Goal: Information Seeking & Learning: Stay updated

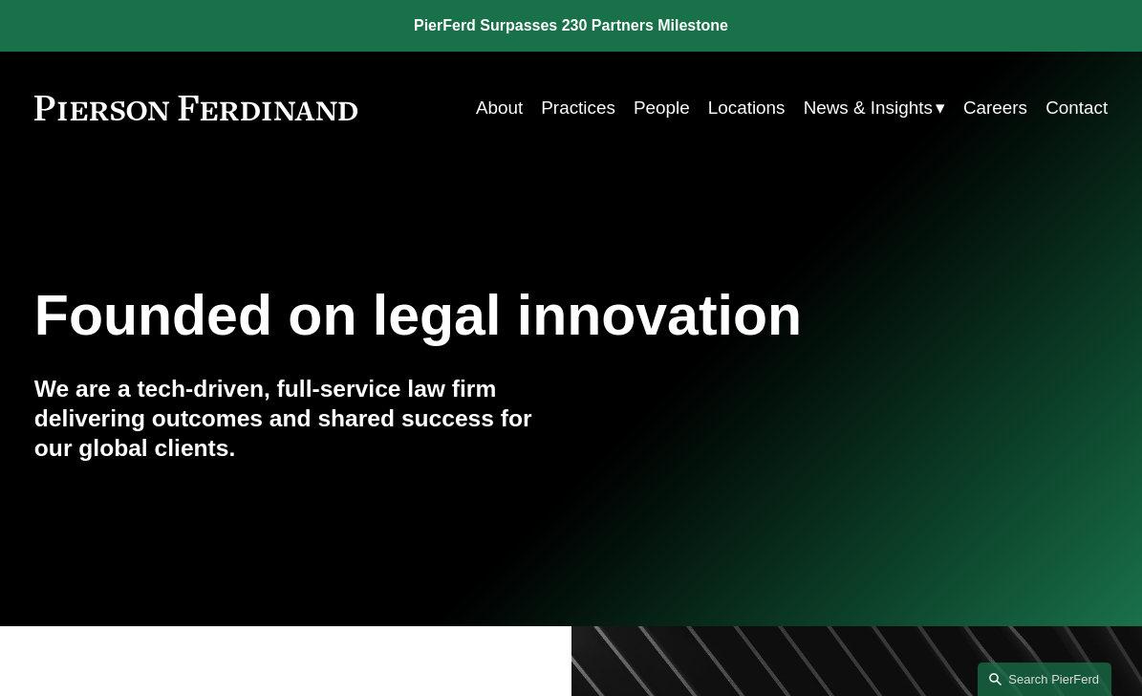
click at [894, 102] on span "News & Insights" at bounding box center [868, 108] width 129 height 33
click at [0, 0] on link "News" at bounding box center [0, 0] width 0 height 0
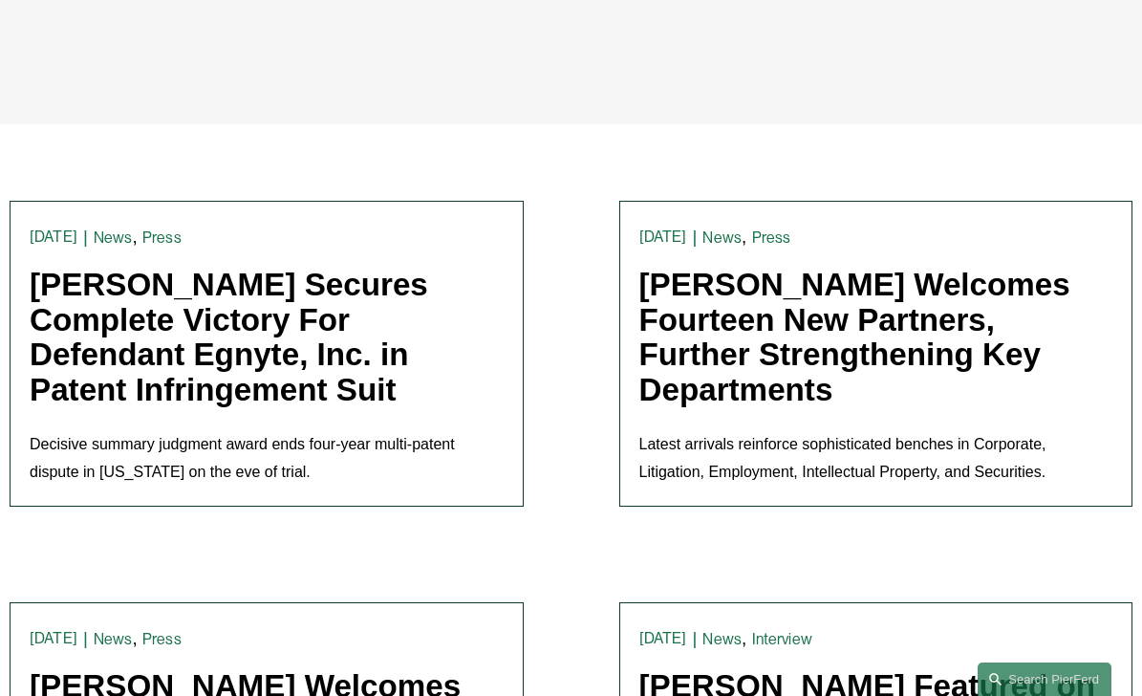
scroll to position [348, 0]
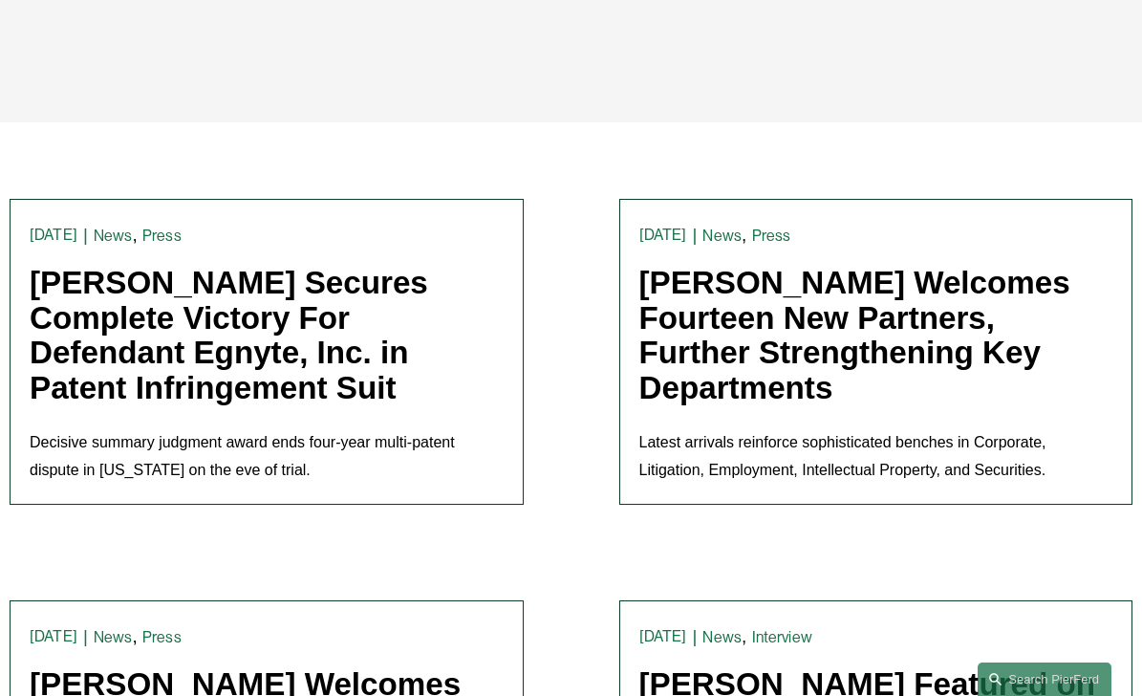
click at [782, 405] on link "[PERSON_NAME] Welcomes Fourteen New Partners, Further Strengthening Key Departm…" at bounding box center [855, 335] width 431 height 141
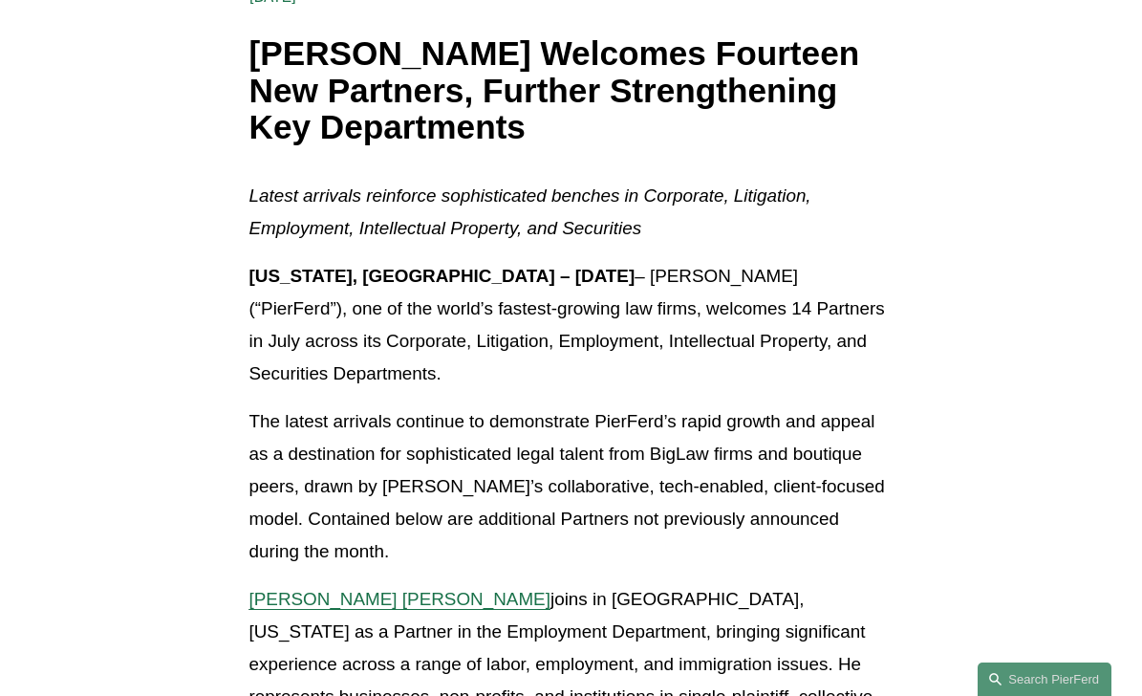
scroll to position [319, 0]
